Goal: Task Accomplishment & Management: Manage account settings

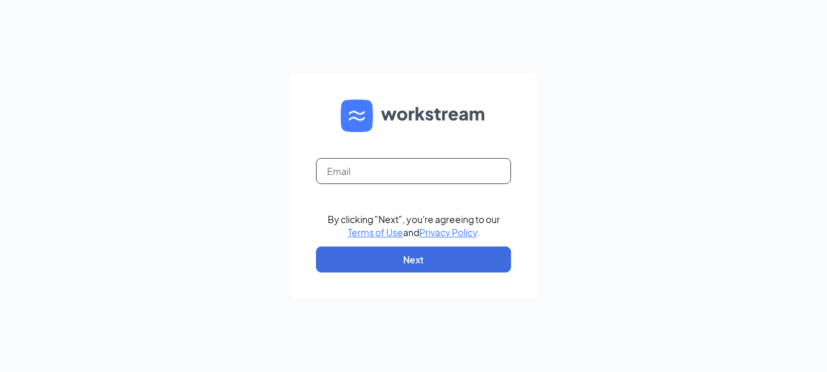
click at [414, 172] on input "text" at bounding box center [413, 171] width 195 height 26
type input "store722@blauveltjiffylubes.com"
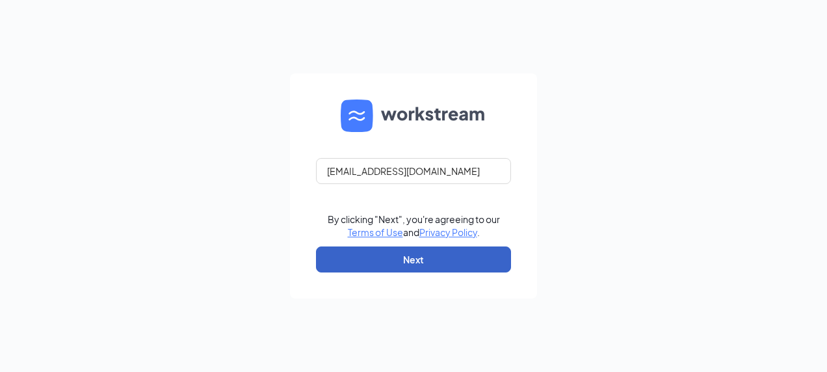
click at [429, 255] on button "Next" at bounding box center [413, 260] width 195 height 26
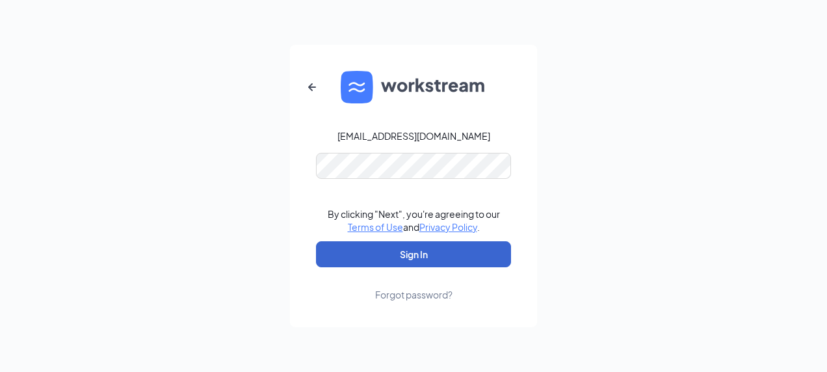
click at [414, 263] on button "Sign In" at bounding box center [413, 254] width 195 height 26
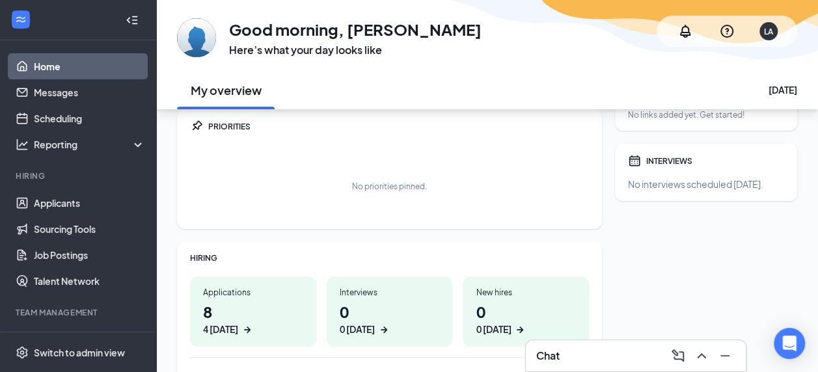
scroll to position [65, 0]
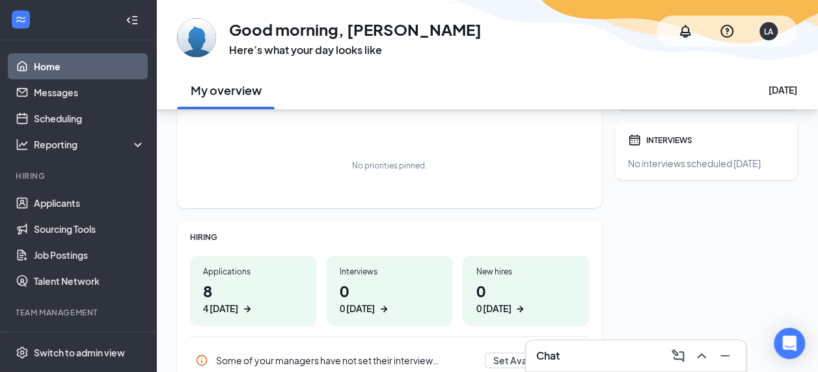
click at [261, 280] on h1 "8 4 [DATE]" at bounding box center [253, 298] width 100 height 36
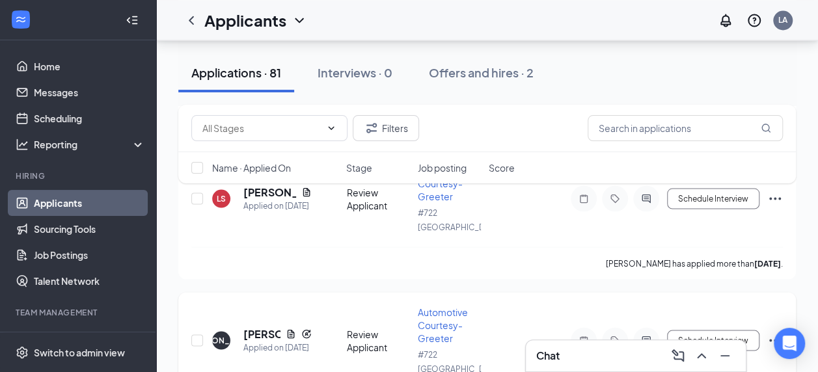
scroll to position [1106, 0]
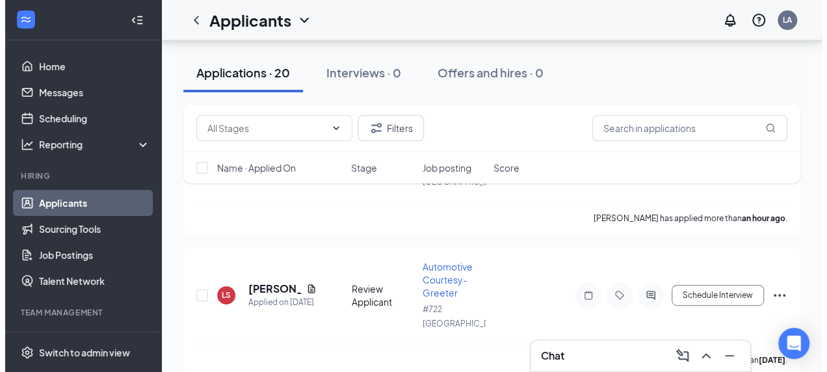
scroll to position [390, 0]
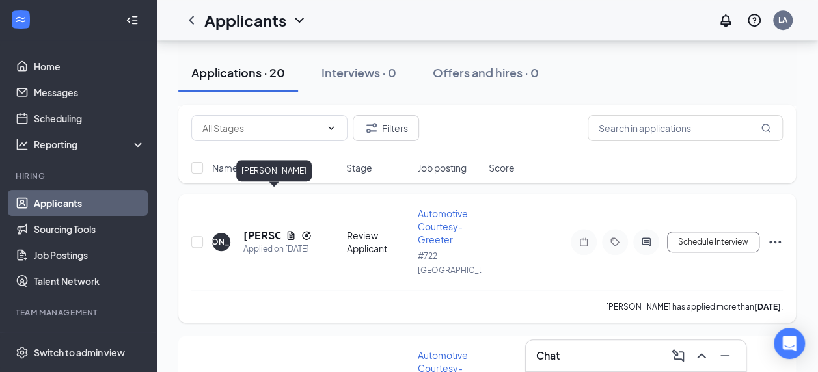
click at [261, 228] on h5 "Justus Abdi" at bounding box center [261, 235] width 37 height 14
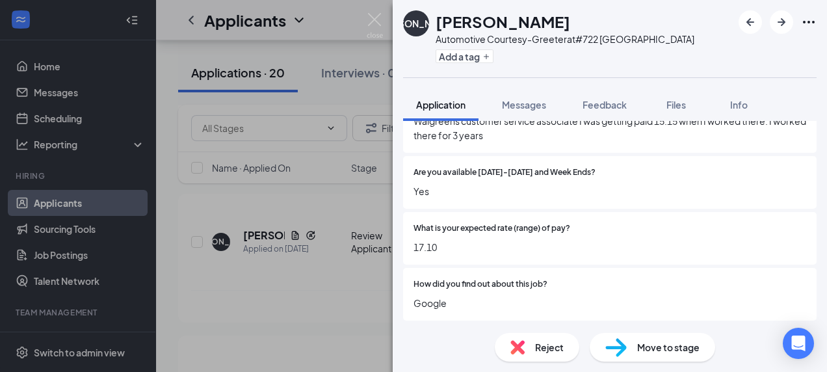
scroll to position [592, 0]
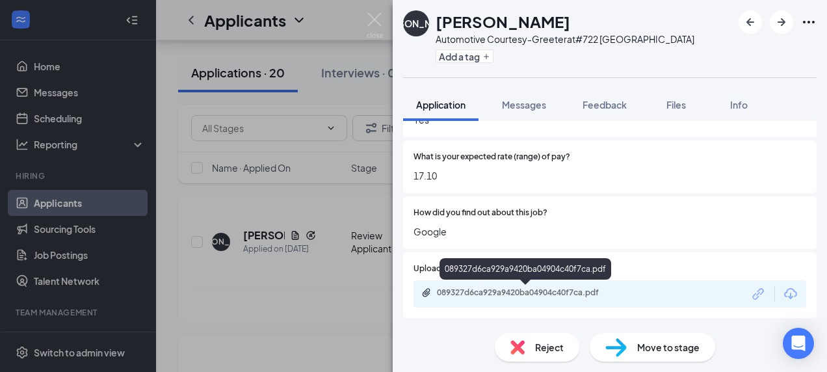
click at [509, 290] on div "089327d6ca929a9420ba04904c40f7ca.pdf" at bounding box center [528, 293] width 182 height 10
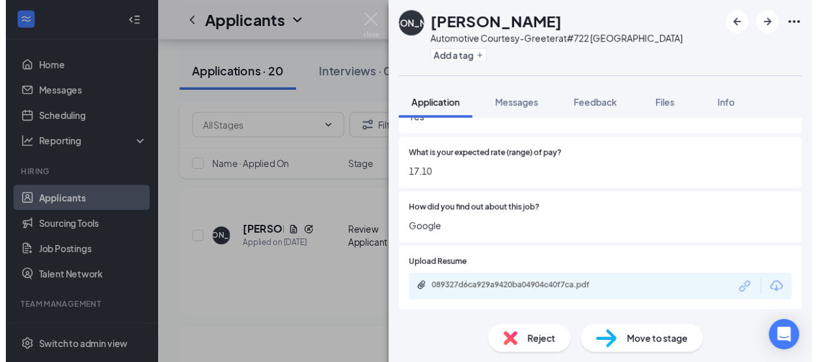
scroll to position [587, 0]
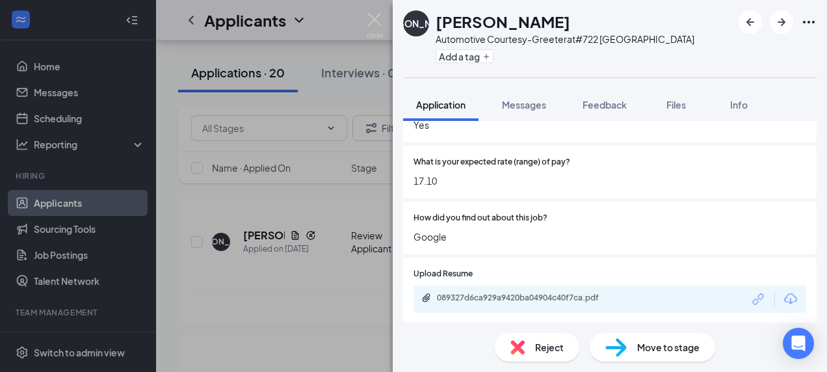
click at [314, 256] on div "JA Justus Abdi Automotive Courtesy-Greeter at #722 Pikesville Add a tag Applica…" at bounding box center [413, 186] width 827 height 372
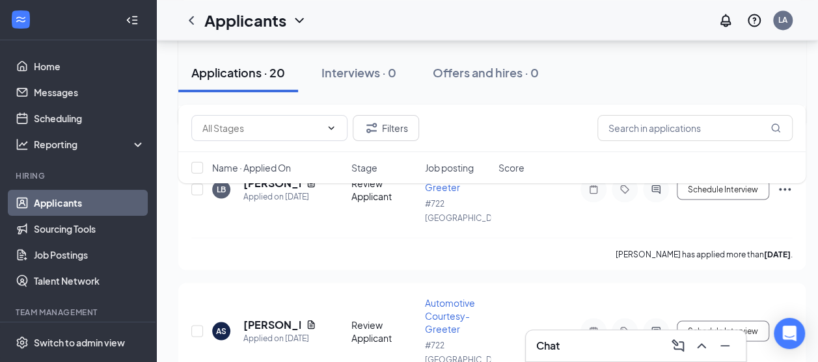
scroll to position [1171, 0]
